Goal: Find specific page/section: Find specific page/section

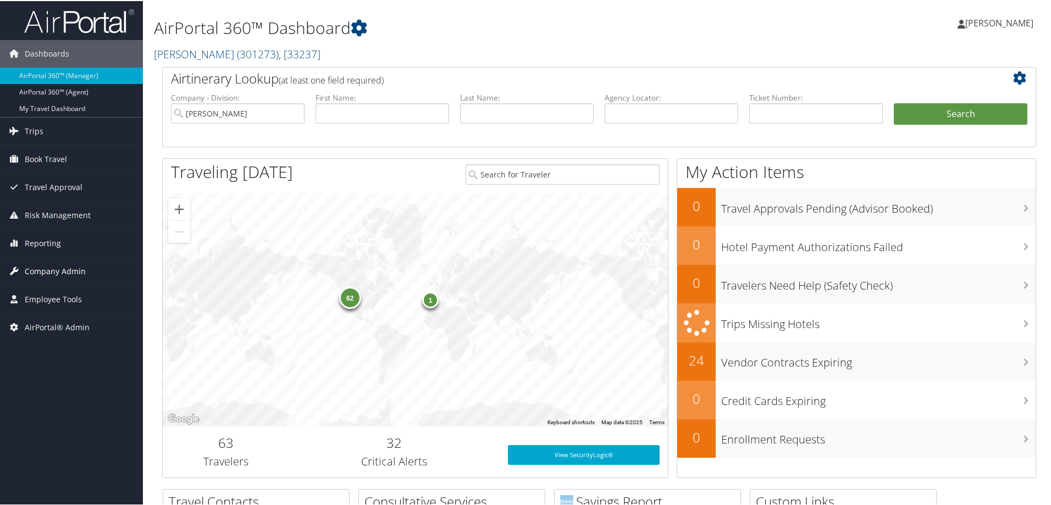
click at [59, 271] on span "Company Admin" at bounding box center [55, 270] width 61 height 27
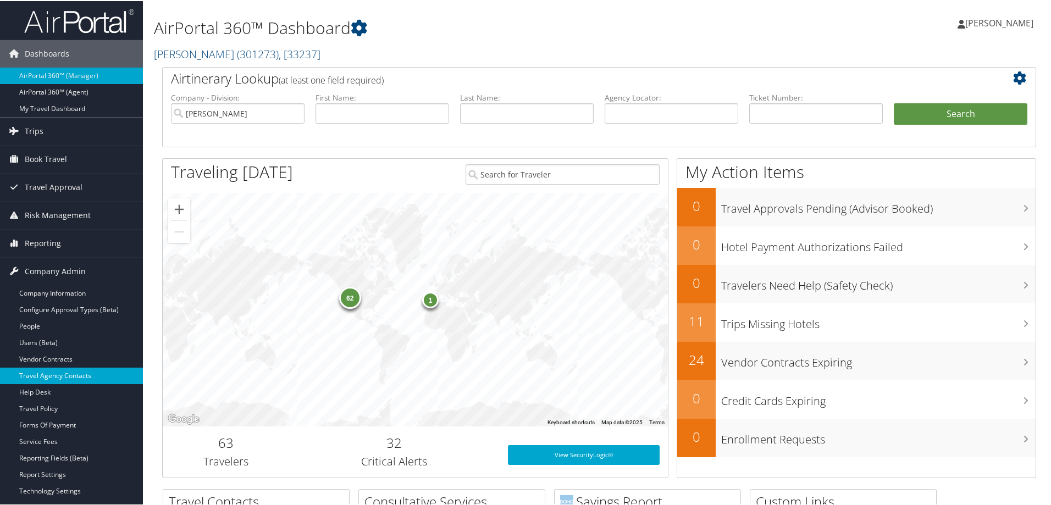
click at [63, 376] on link "Travel Agency Contacts" at bounding box center [71, 375] width 143 height 16
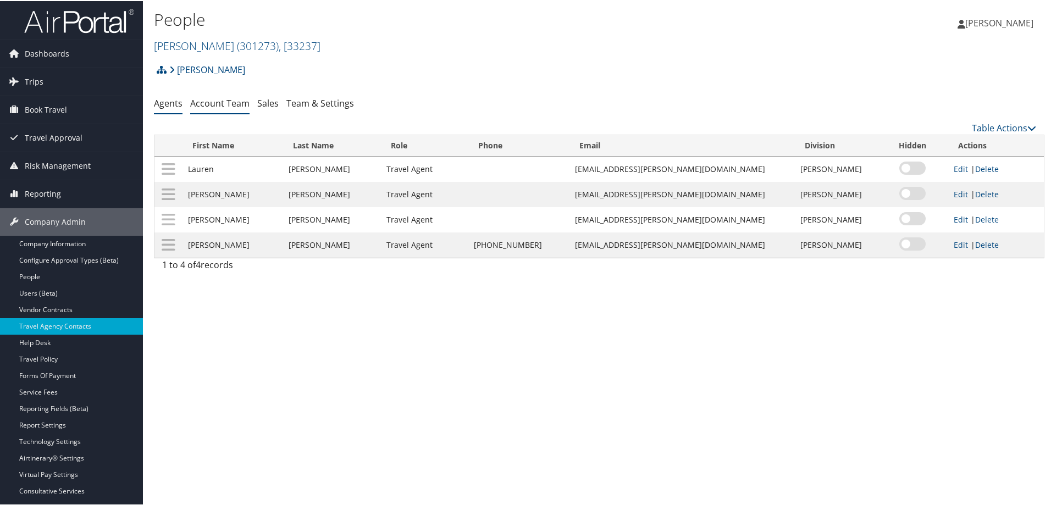
click at [221, 108] on link "Account Team" at bounding box center [219, 102] width 59 height 12
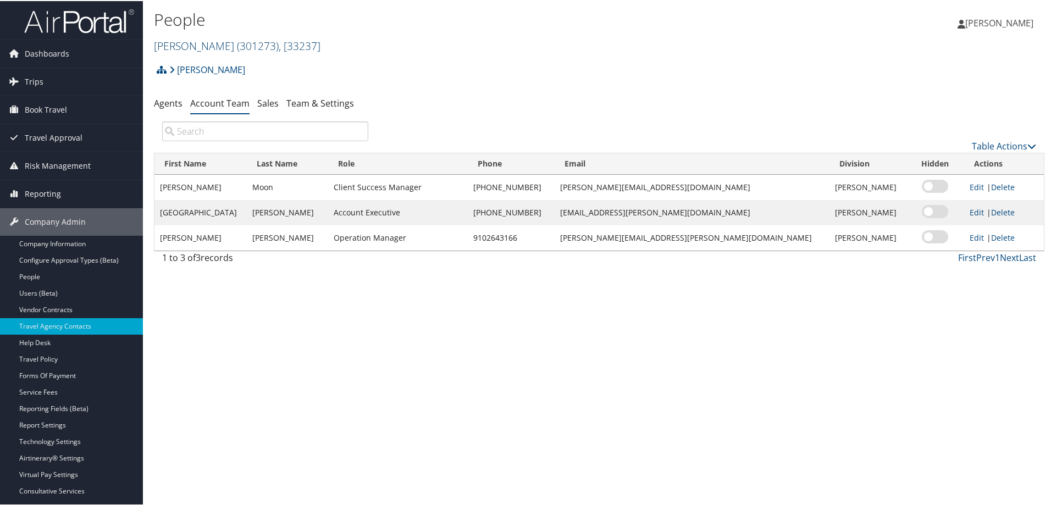
click at [237, 42] on span "( 301273 )" at bounding box center [258, 44] width 42 height 15
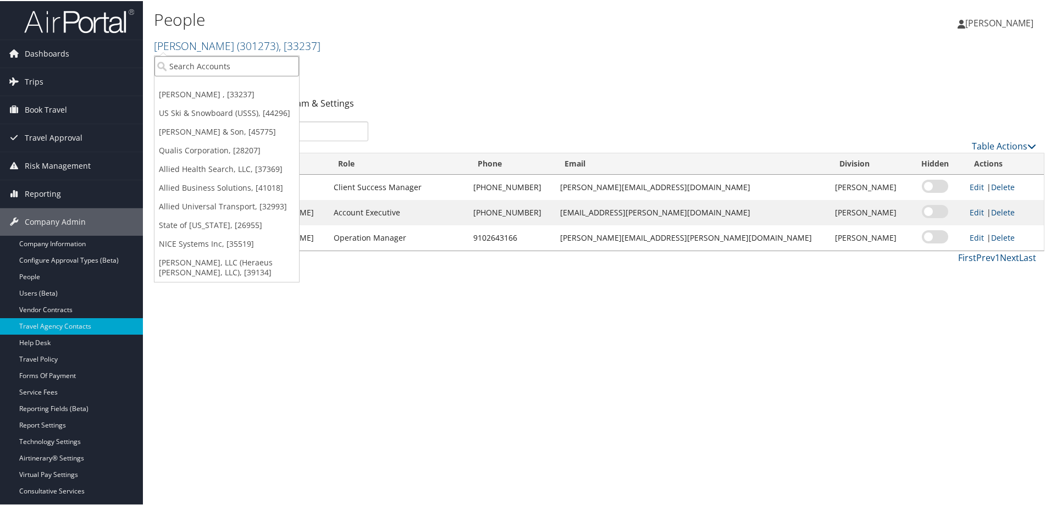
click at [224, 64] on input "search" at bounding box center [227, 65] width 145 height 20
type input "domo"
click at [215, 95] on div "Account" at bounding box center [226, 95] width 157 height 10
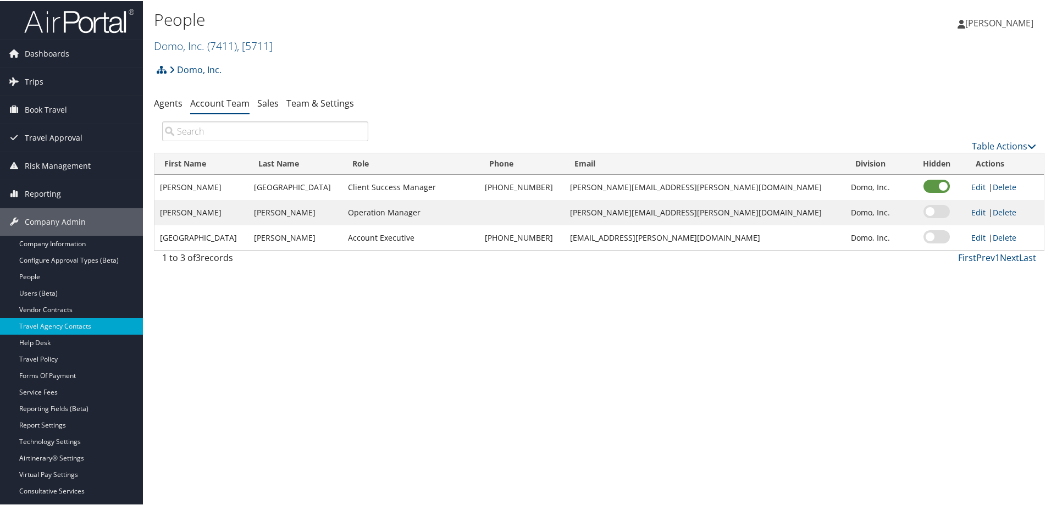
click at [539, 462] on div "People Domo, Inc. ( 7411 ) , [ 5711 ] Domo, Inc. Traeger US Ski & Snowboard (US…" at bounding box center [599, 252] width 913 height 505
